Goal: Navigation & Orientation: Find specific page/section

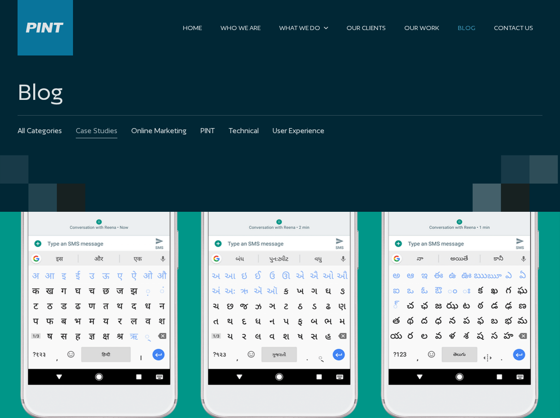
click at [89, 130] on link "Case Studies" at bounding box center [97, 131] width 42 height 31
